Goal: Ask a question

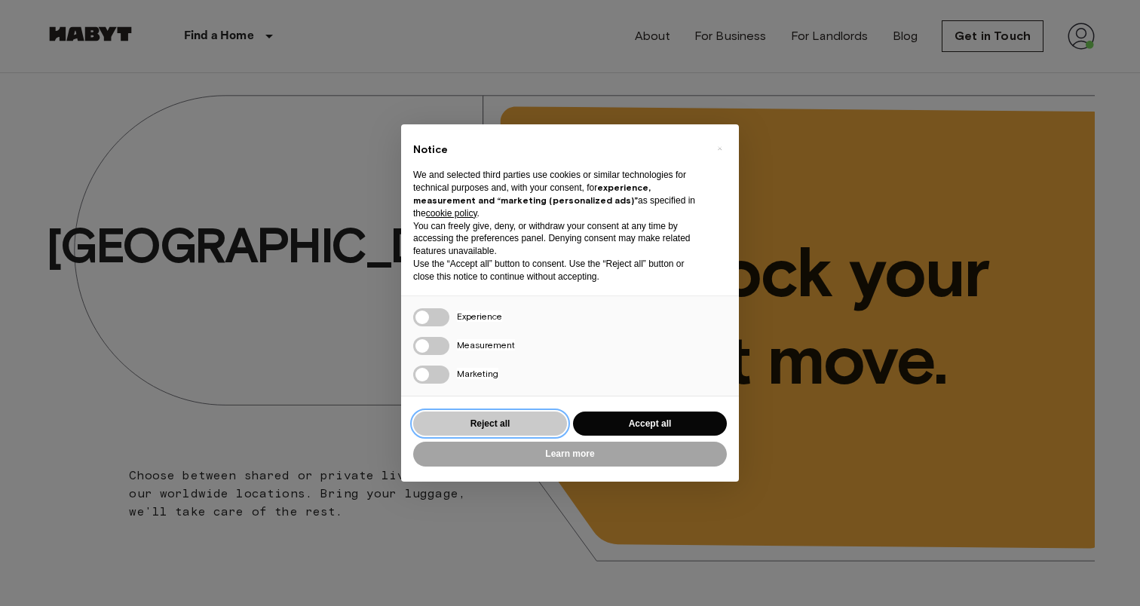
click at [555, 419] on button "Reject all" at bounding box center [490, 424] width 154 height 25
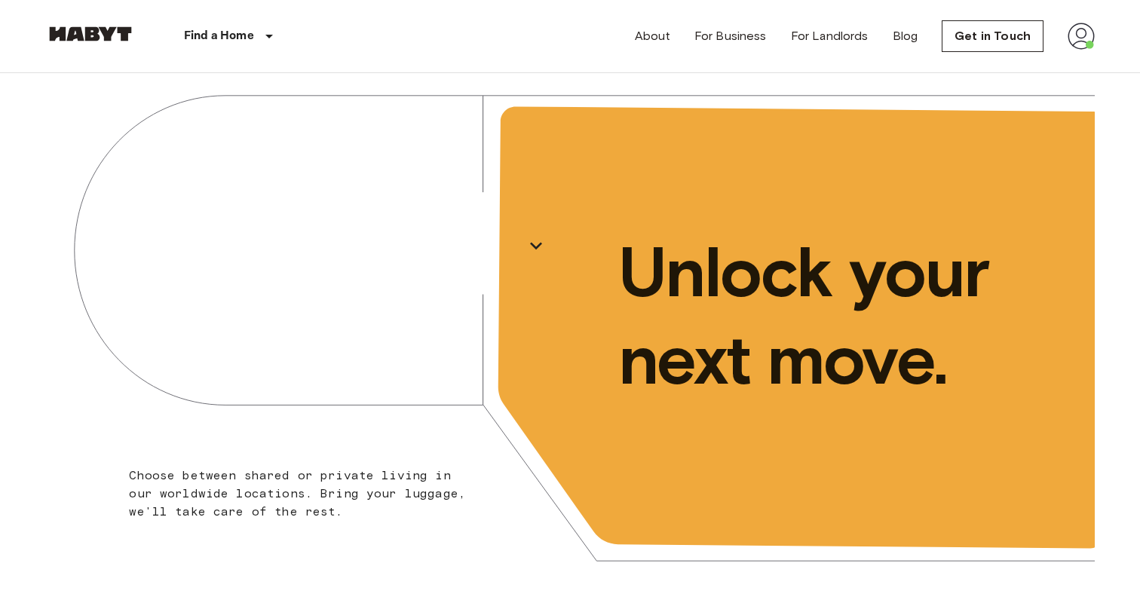
click at [1074, 25] on img at bounding box center [1081, 36] width 27 height 27
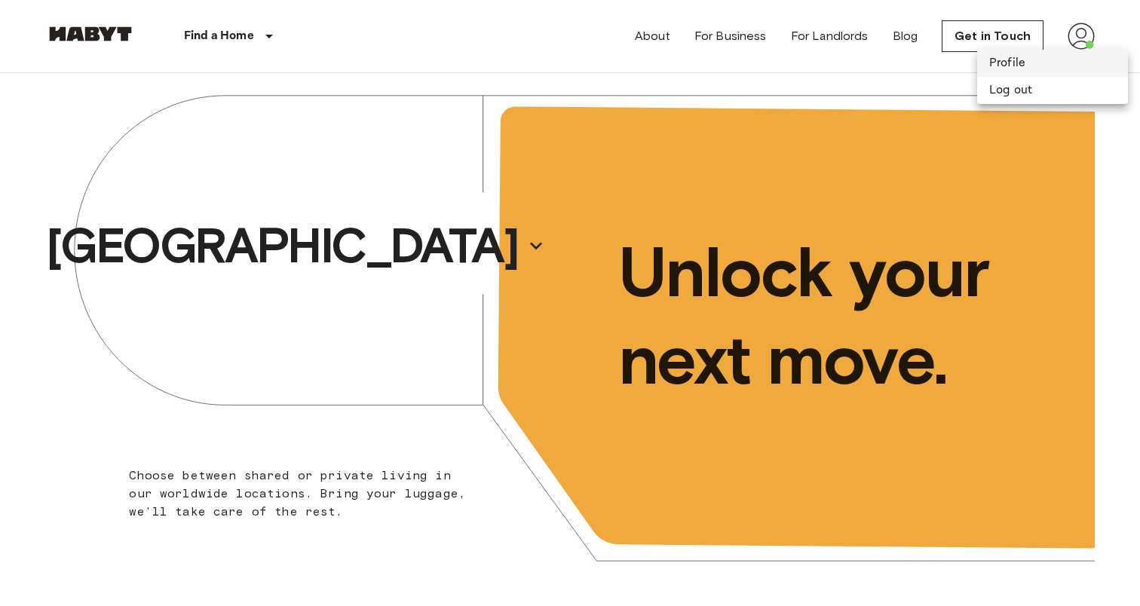
click at [1006, 67] on li "Profile" at bounding box center [1052, 63] width 151 height 27
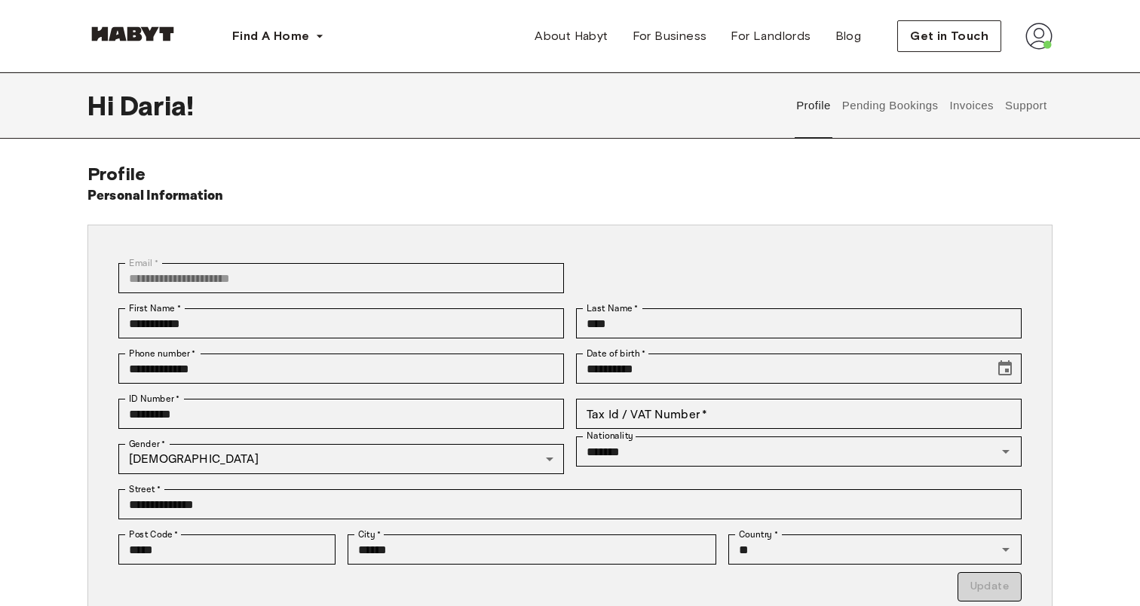
click at [1023, 104] on button "Support" at bounding box center [1026, 105] width 46 height 66
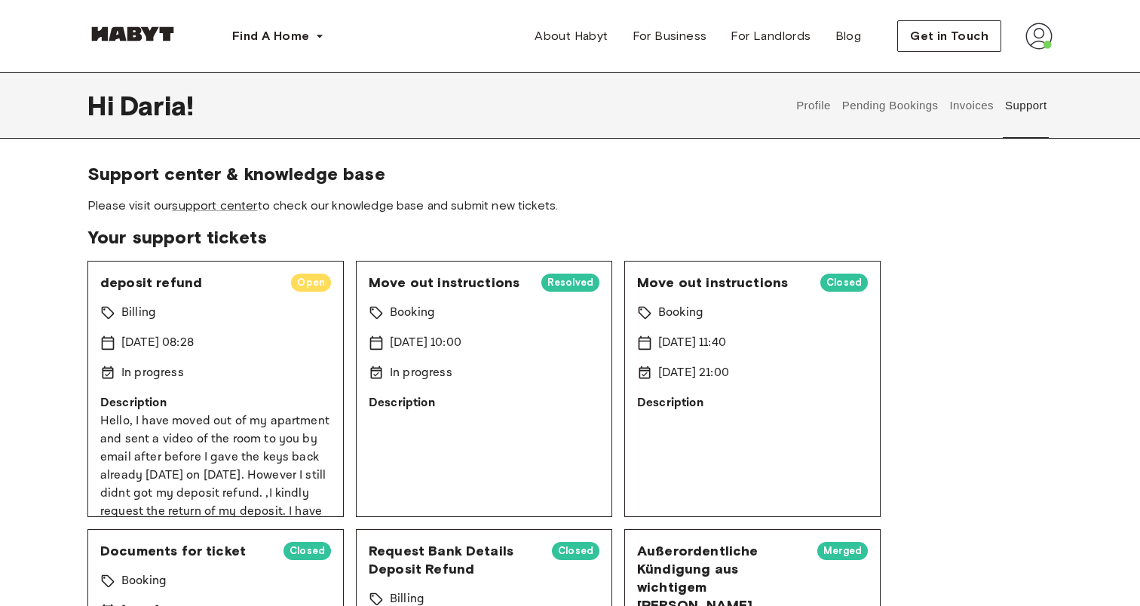
click at [308, 282] on span "Open" at bounding box center [311, 282] width 40 height 15
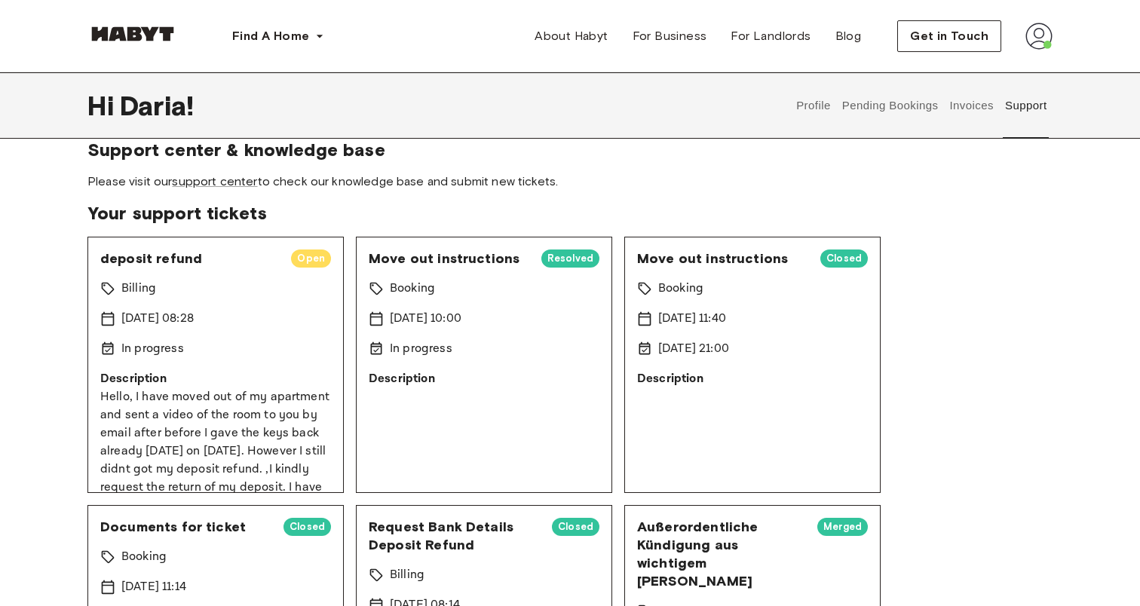
scroll to position [23, 0]
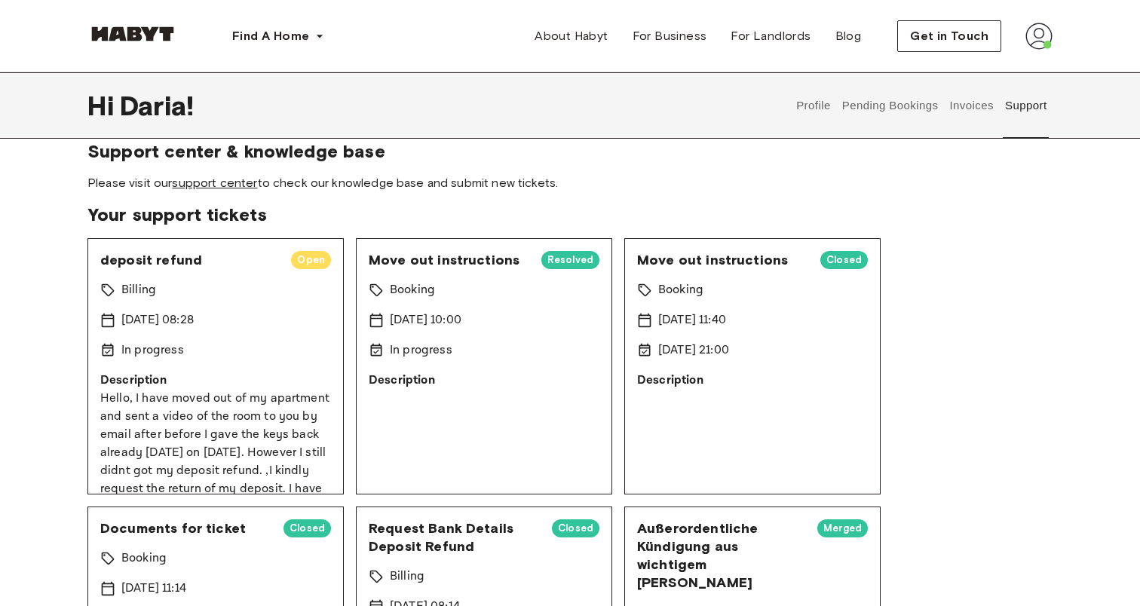
click at [214, 184] on link "support center" at bounding box center [214, 183] width 85 height 14
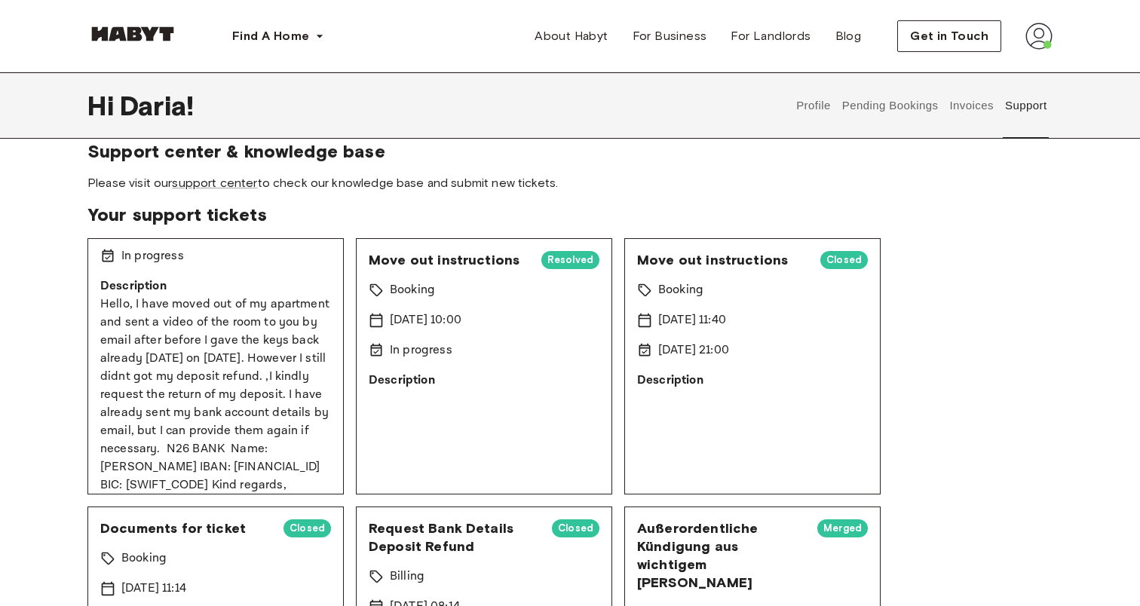
scroll to position [140, 0]
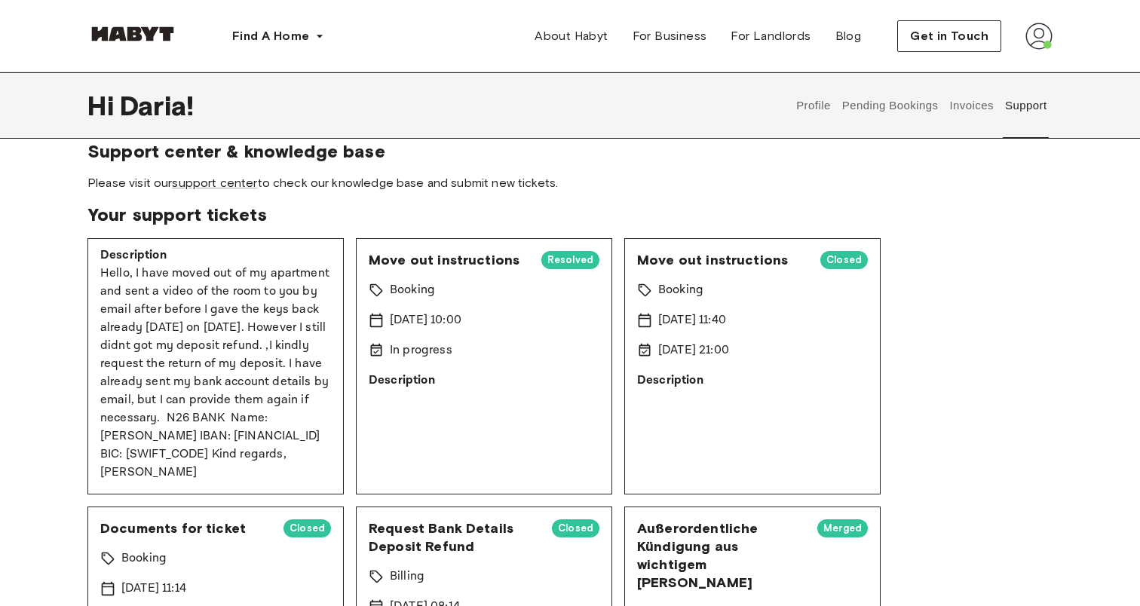
drag, startPoint x: 101, startPoint y: 254, endPoint x: 170, endPoint y: 477, distance: 233.8
click at [170, 477] on p "Hello, I have moved out of my apartment and sent a video of the room to you by …" at bounding box center [215, 373] width 231 height 217
copy p "Hello, I have moved out of my apartment and sent a video of the room to you by …"
